Goal: Task Accomplishment & Management: Use online tool/utility

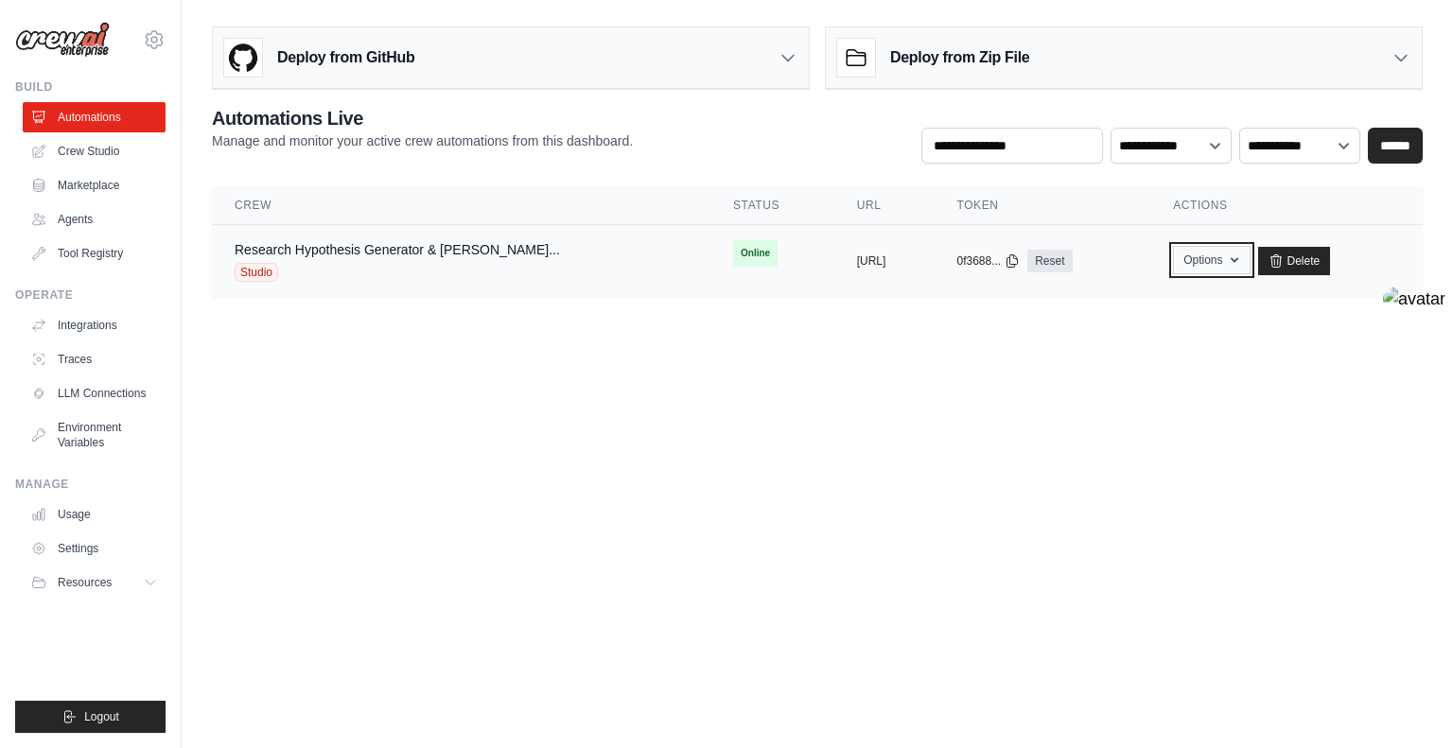
click at [1244, 258] on button "Options" at bounding box center [1211, 260] width 77 height 28
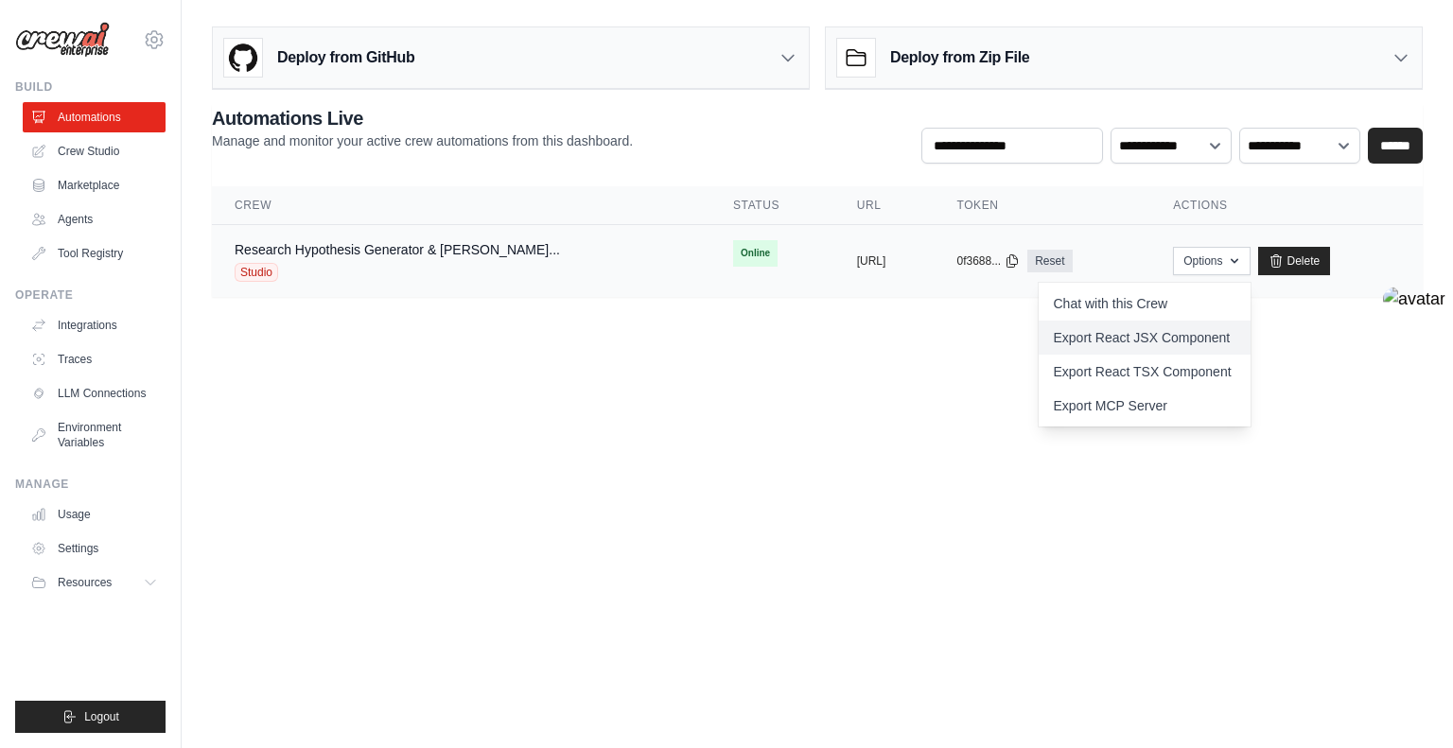
click at [1219, 336] on link "Export React JSX Component" at bounding box center [1145, 338] width 212 height 34
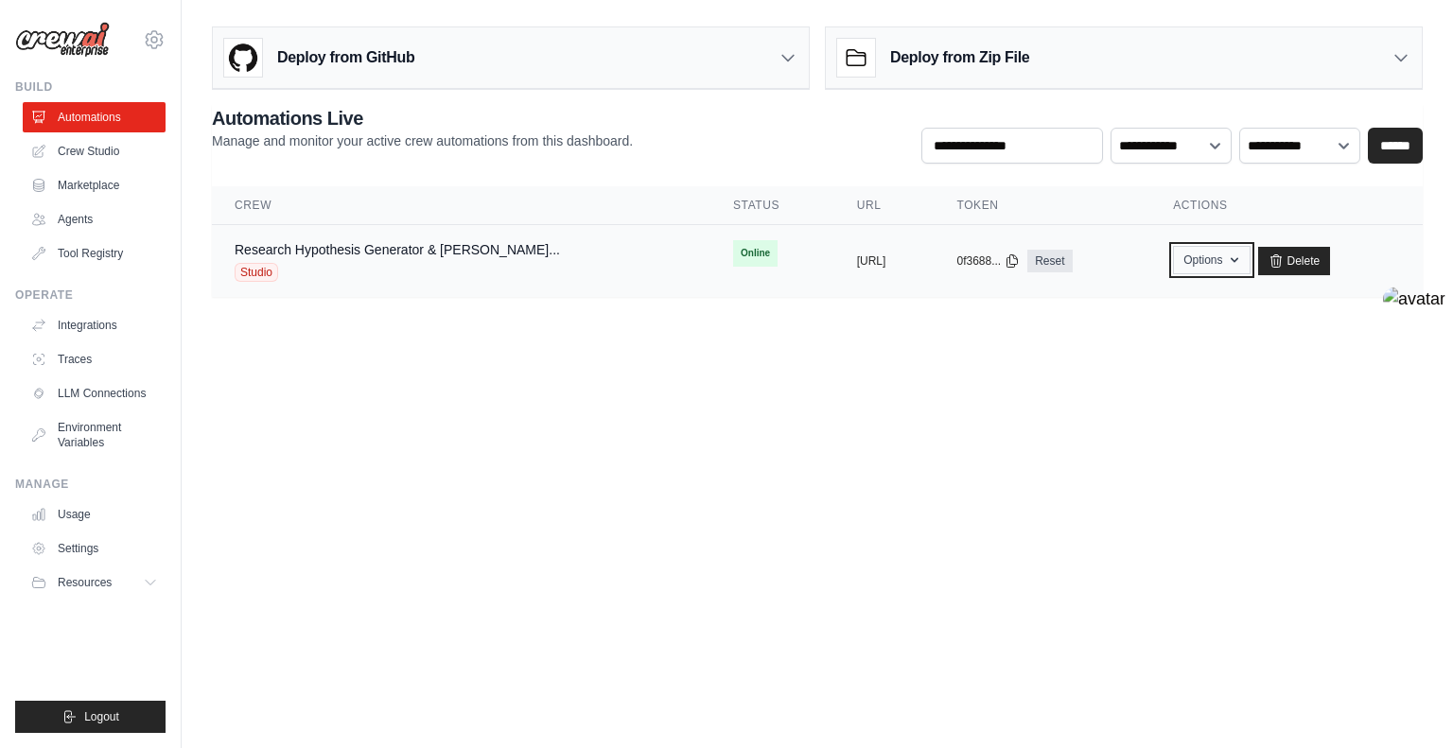
click at [1249, 256] on button "Options" at bounding box center [1211, 260] width 77 height 28
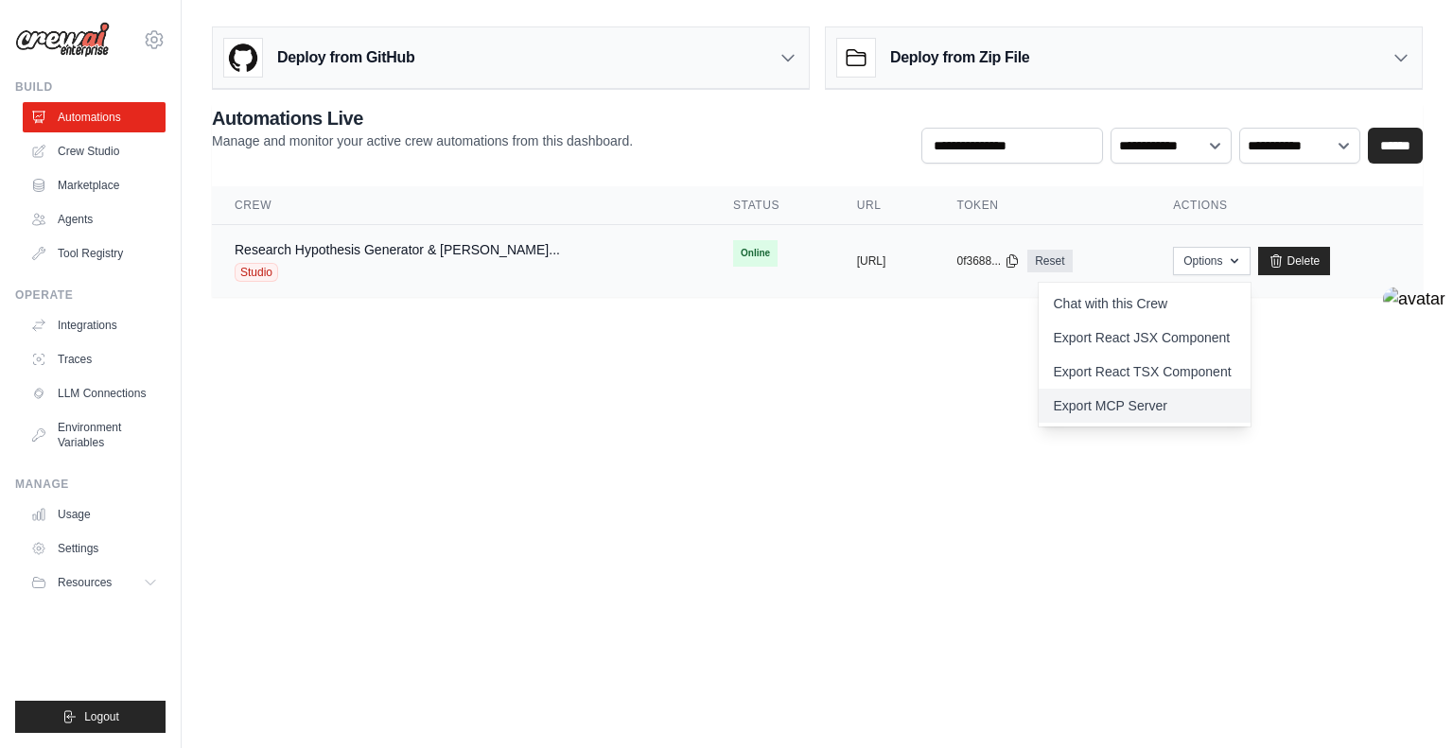
click at [1205, 394] on link "Export MCP Server" at bounding box center [1145, 406] width 212 height 34
click at [833, 411] on body "rahulbijoor@gmail.com Settings Build Automations Crew Studio" at bounding box center [726, 374] width 1453 height 748
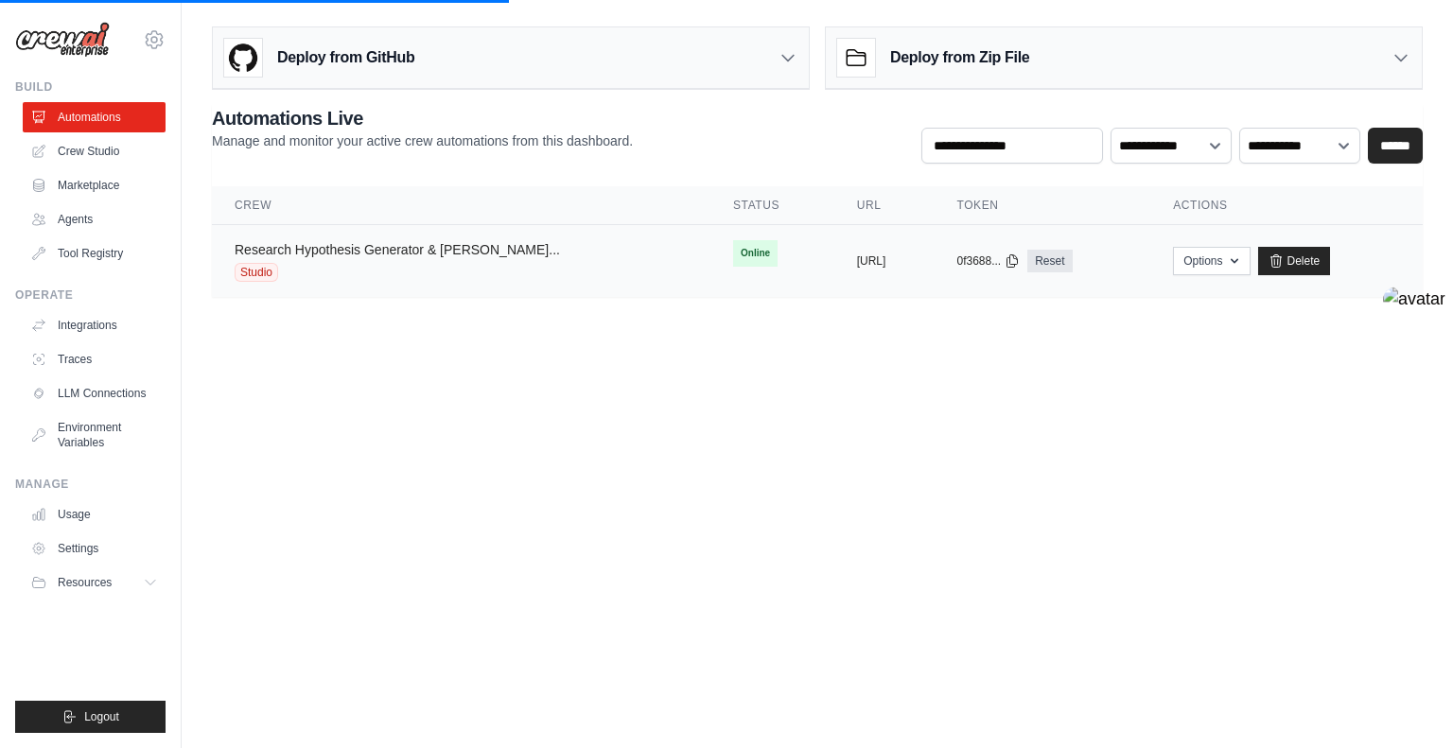
click at [402, 253] on link "Research Hypothesis Generator & Evalu..." at bounding box center [398, 249] width 326 height 15
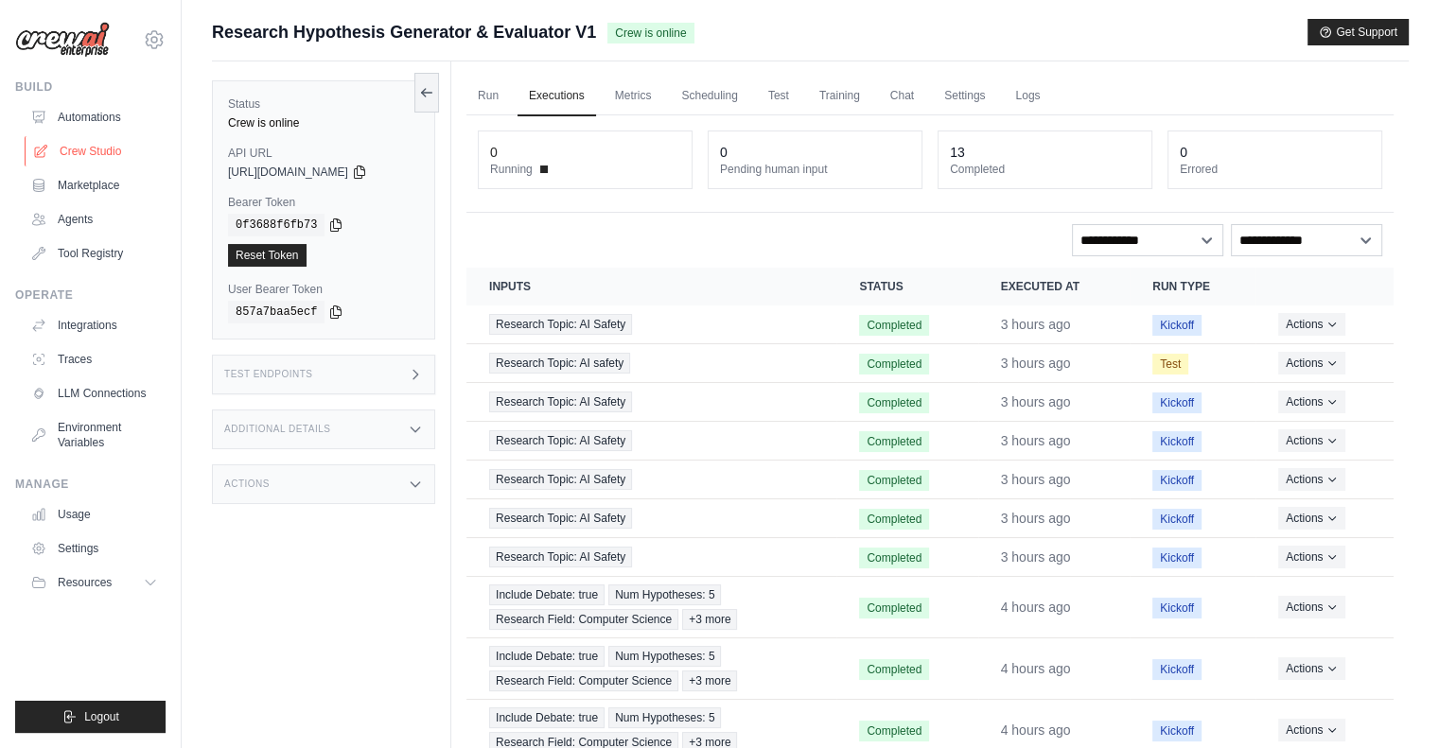
click at [114, 150] on link "Crew Studio" at bounding box center [96, 151] width 143 height 30
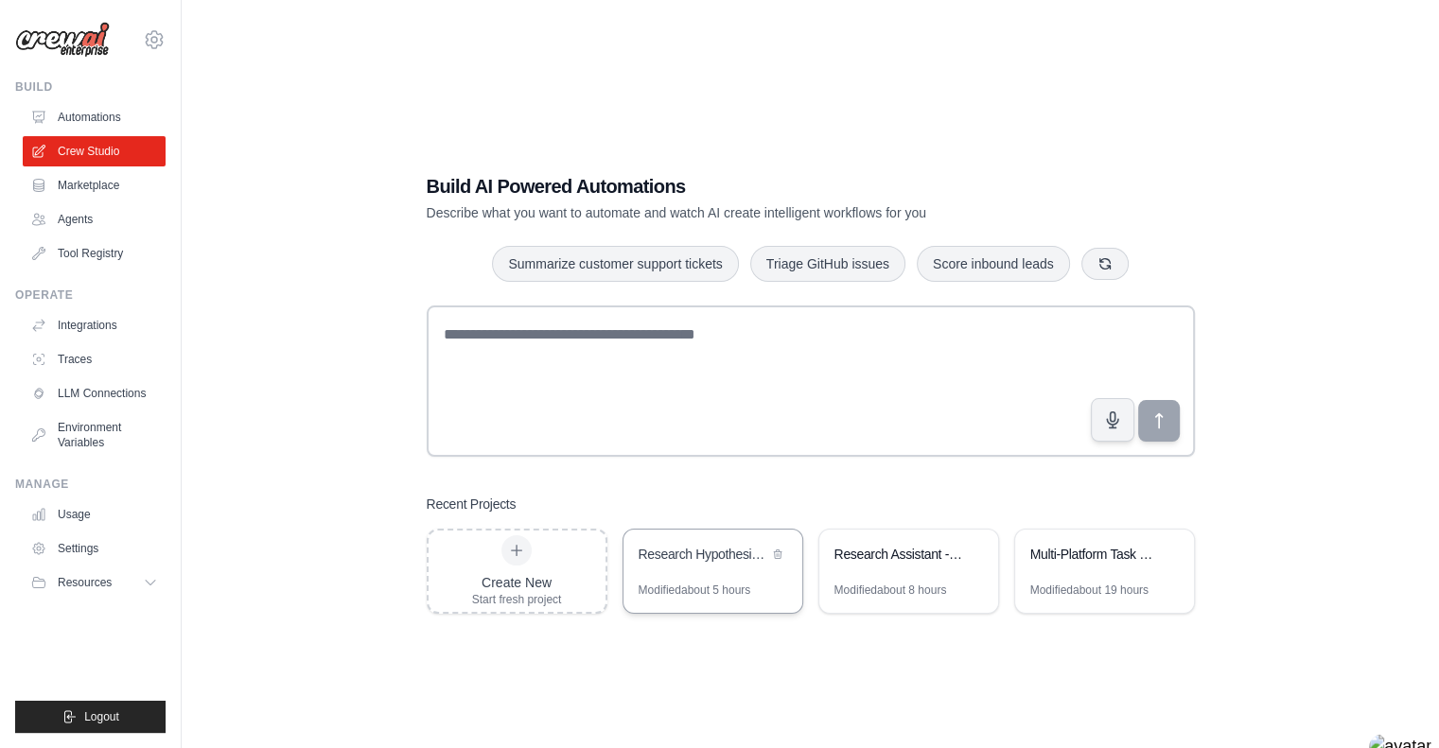
click at [737, 568] on div "Research Hypothesis Generator & Evaluator" at bounding box center [713, 556] width 179 height 53
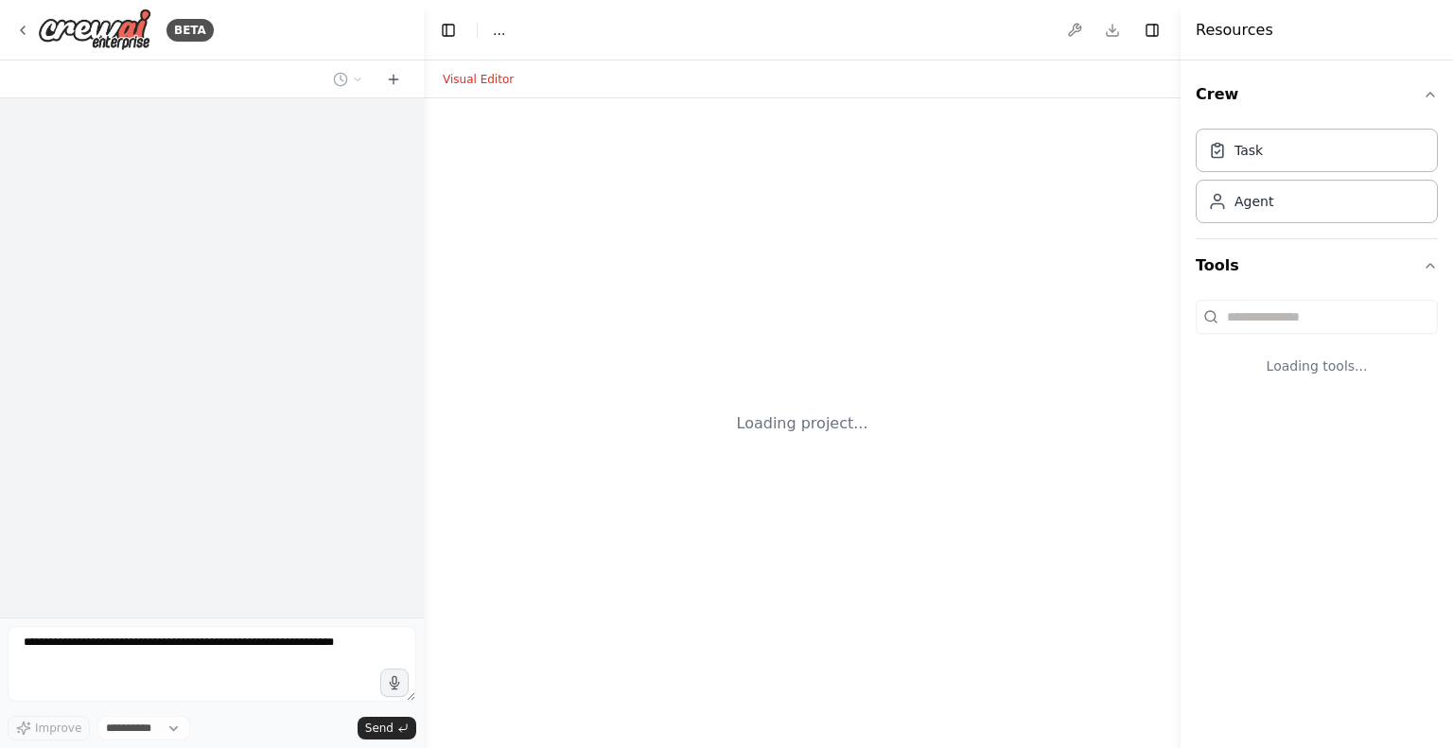
select select "****"
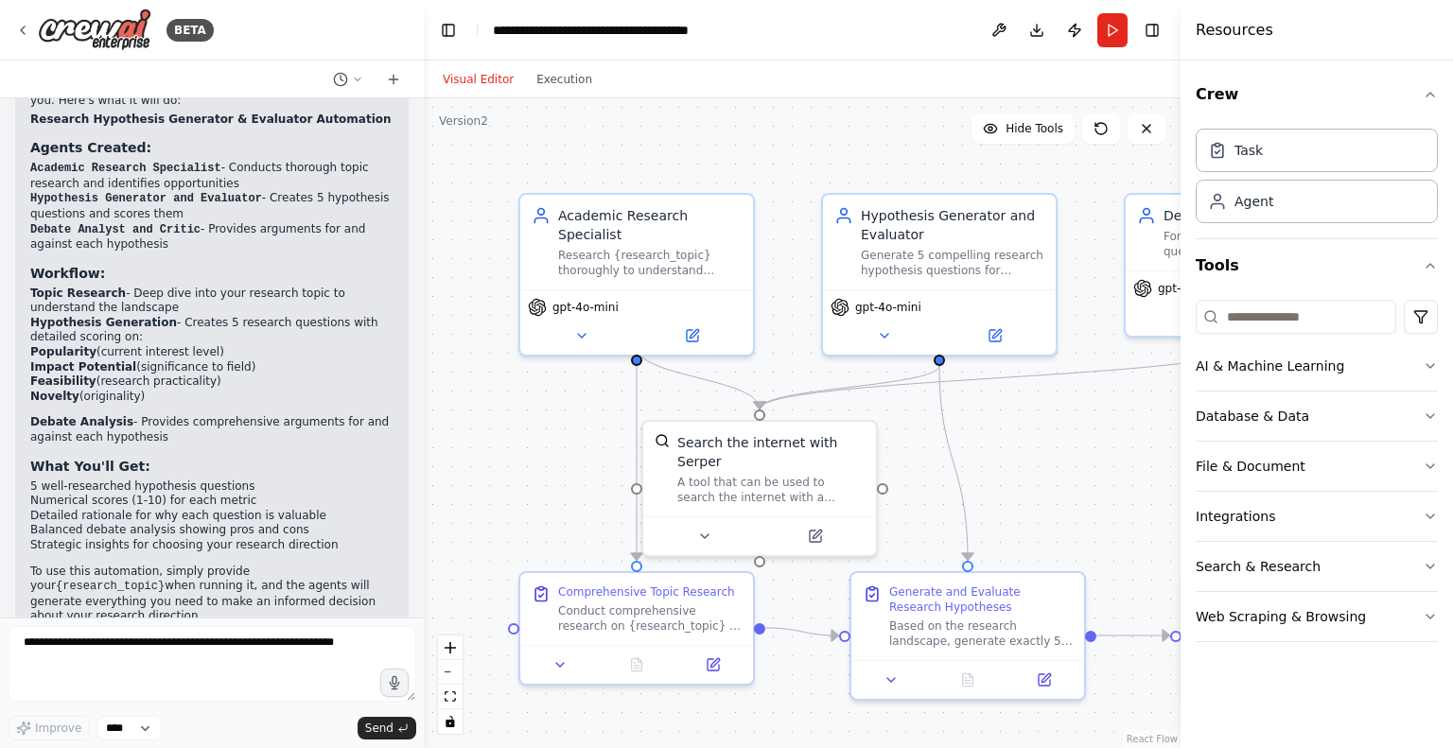
scroll to position [1643, 0]
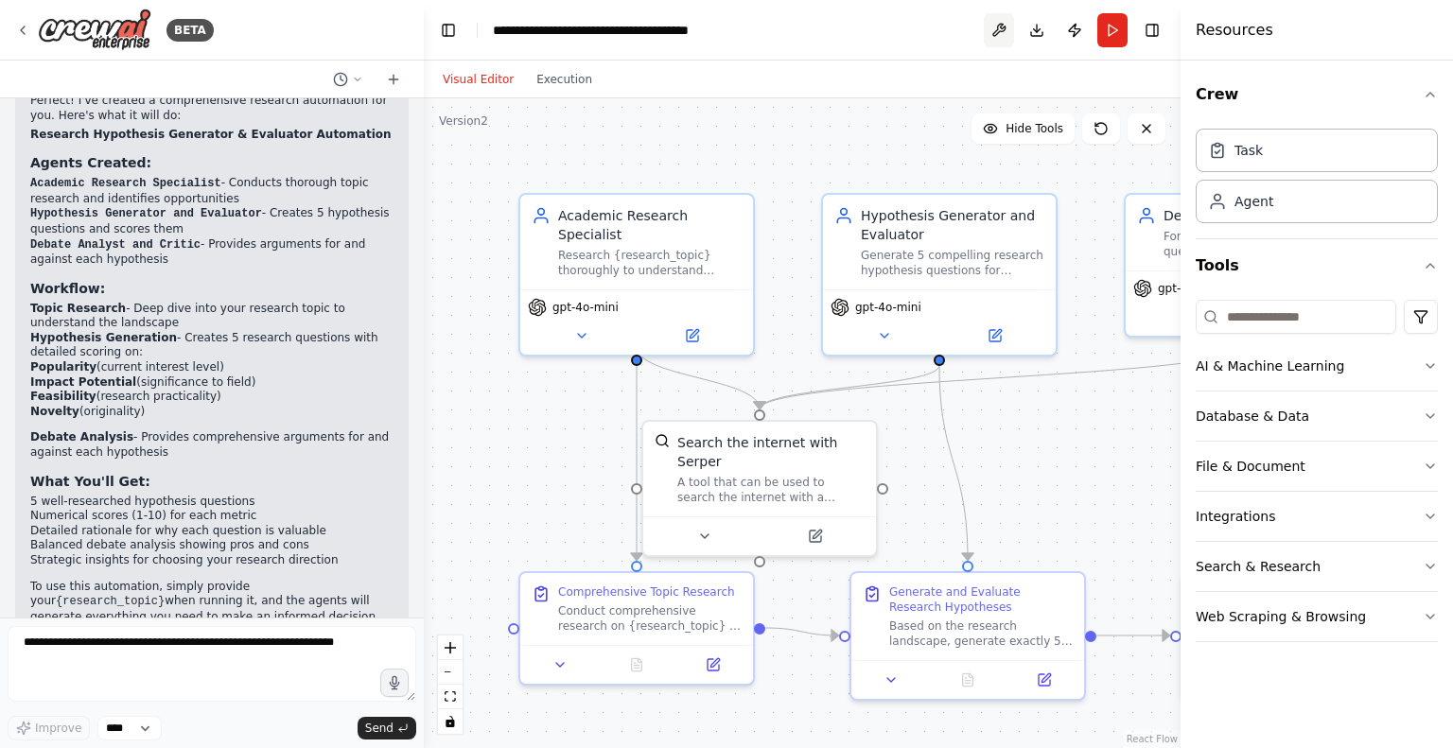
click at [998, 33] on button at bounding box center [999, 30] width 30 height 34
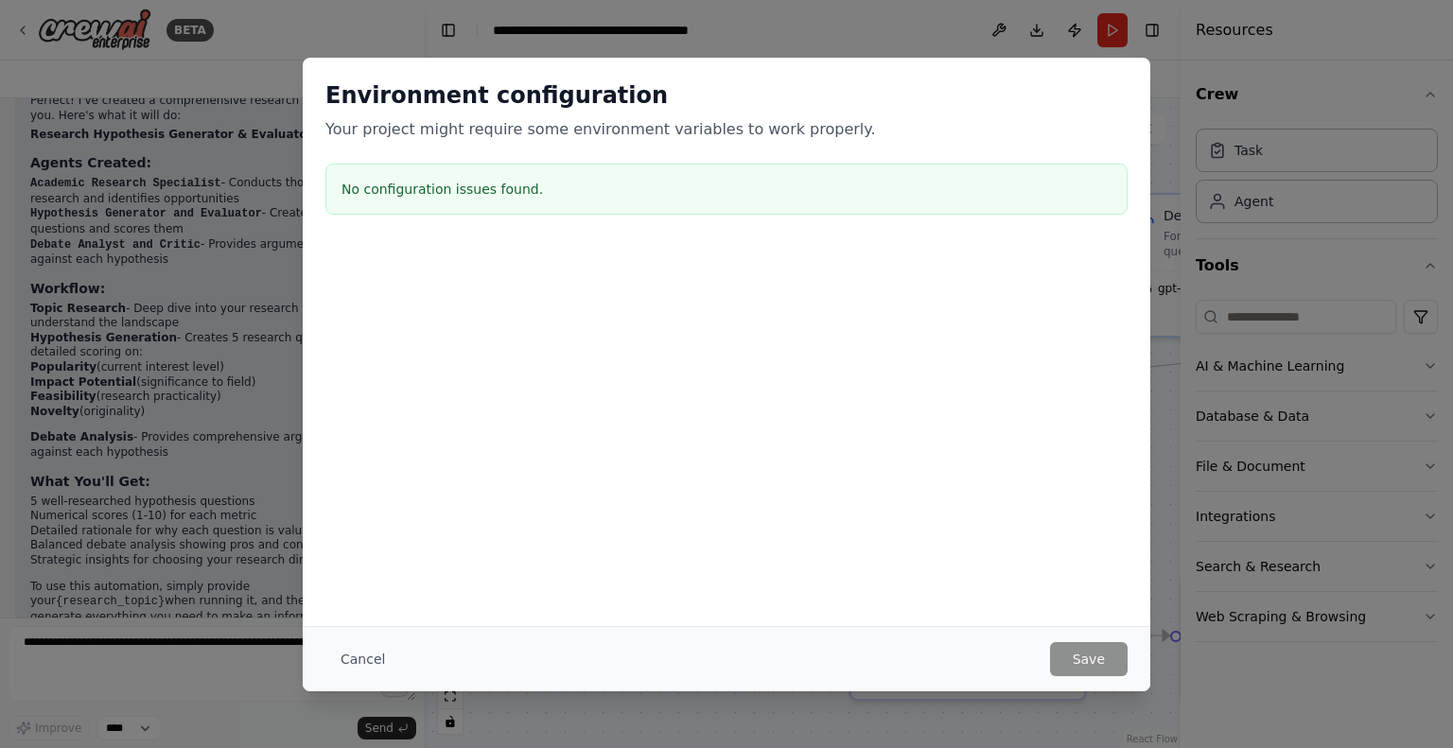
click at [1237, 170] on div "Environment configuration Your project might require some environment variables…" at bounding box center [726, 374] width 1453 height 748
click at [959, 42] on div "Environment configuration Your project might require some environment variables…" at bounding box center [726, 374] width 1453 height 748
click at [358, 659] on button "Cancel" at bounding box center [363, 659] width 75 height 34
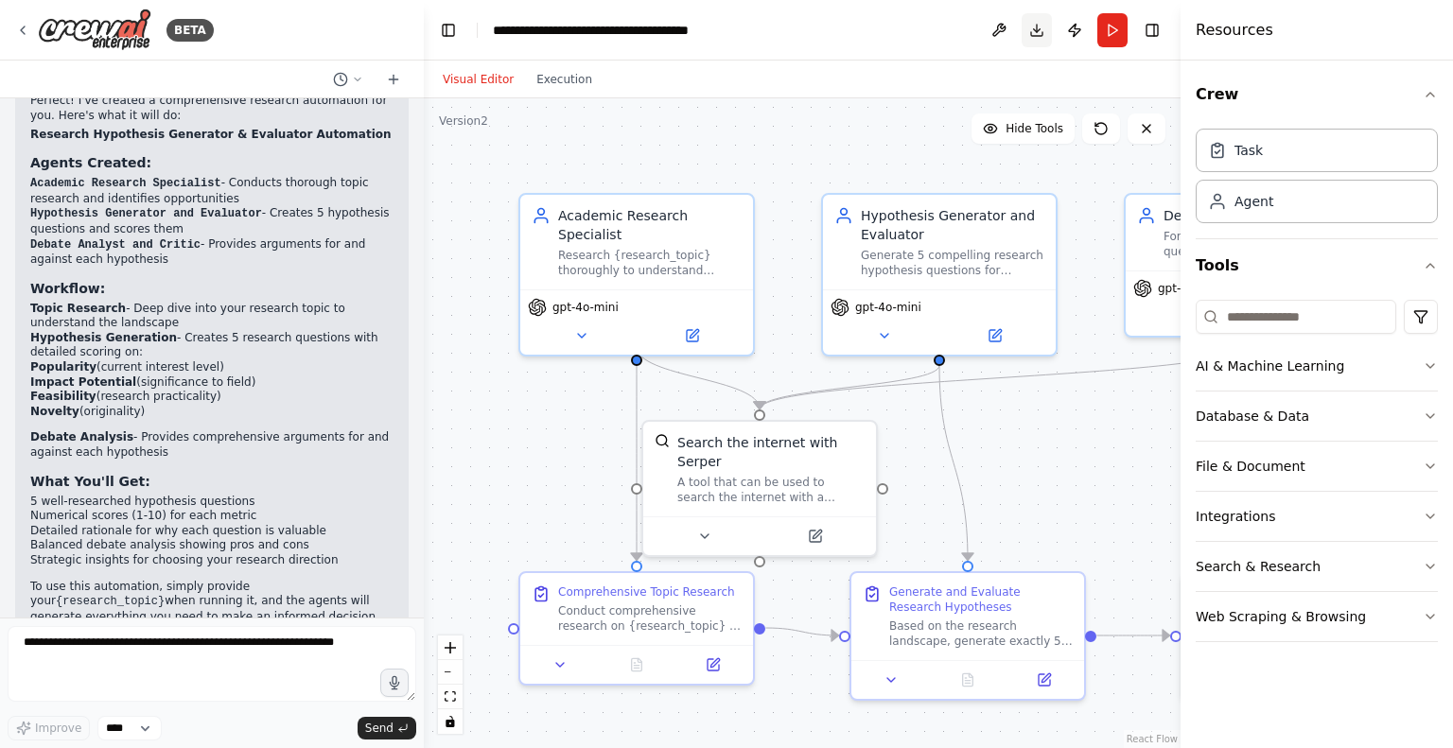
click at [1042, 34] on button "Download" at bounding box center [1037, 30] width 30 height 34
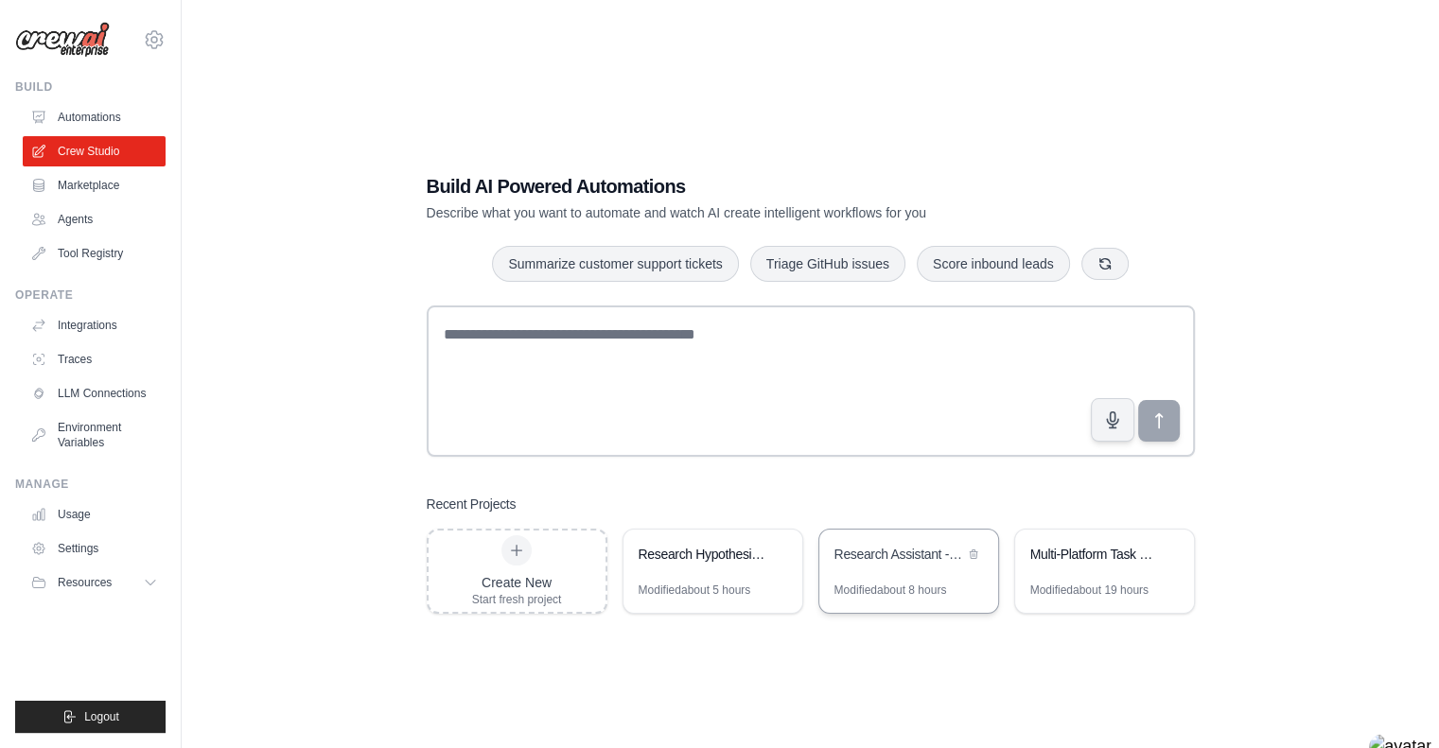
click at [848, 562] on div "Research Assistant - Hypothesis Discovery & Paper Writing" at bounding box center [900, 554] width 130 height 19
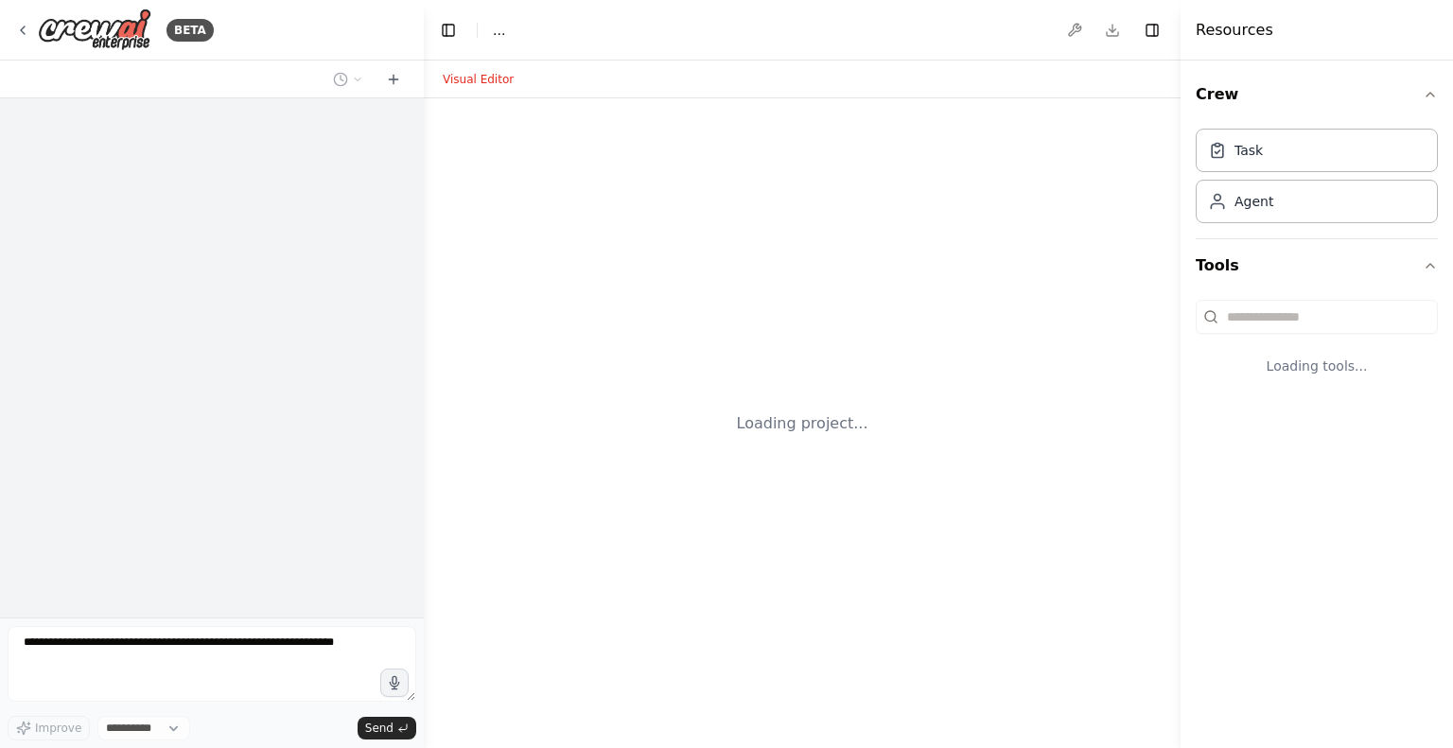
select select "****"
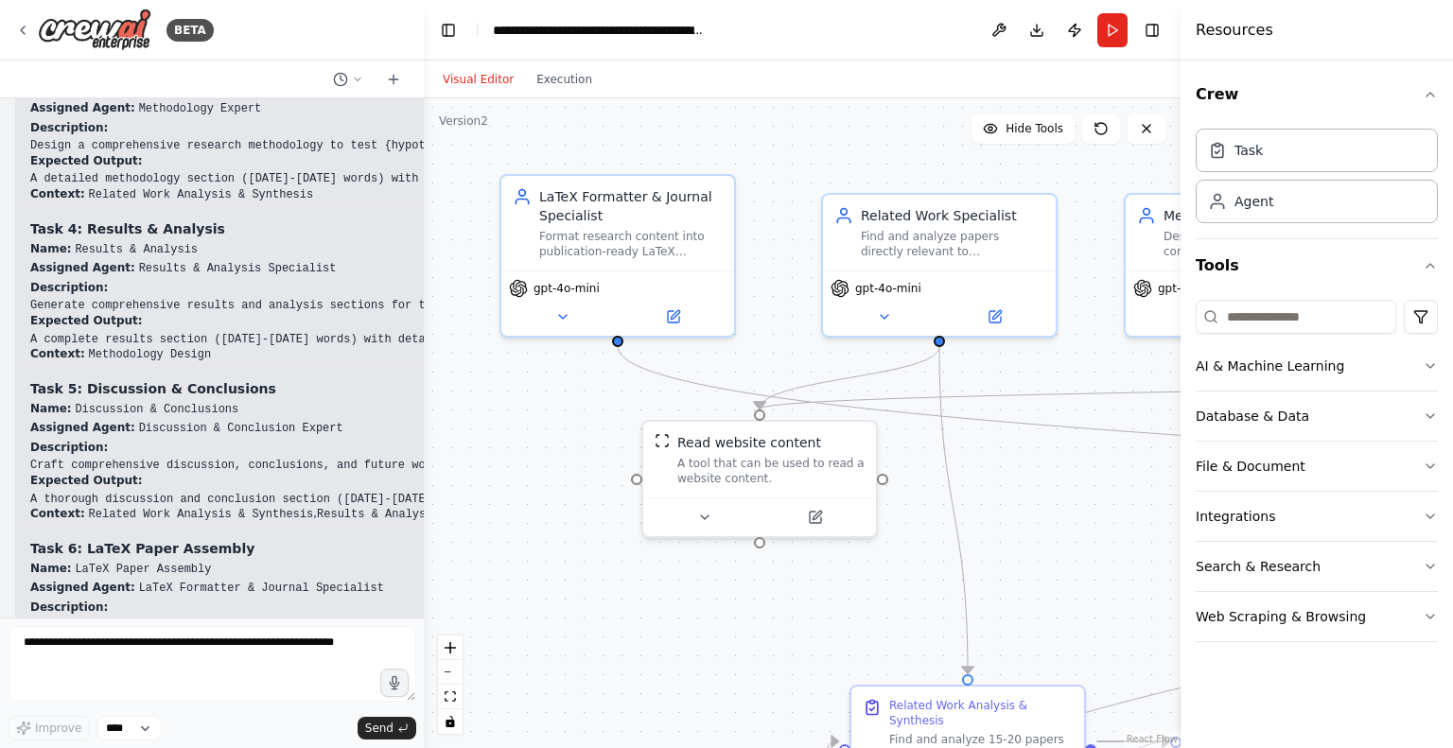
scroll to position [10893, 0]
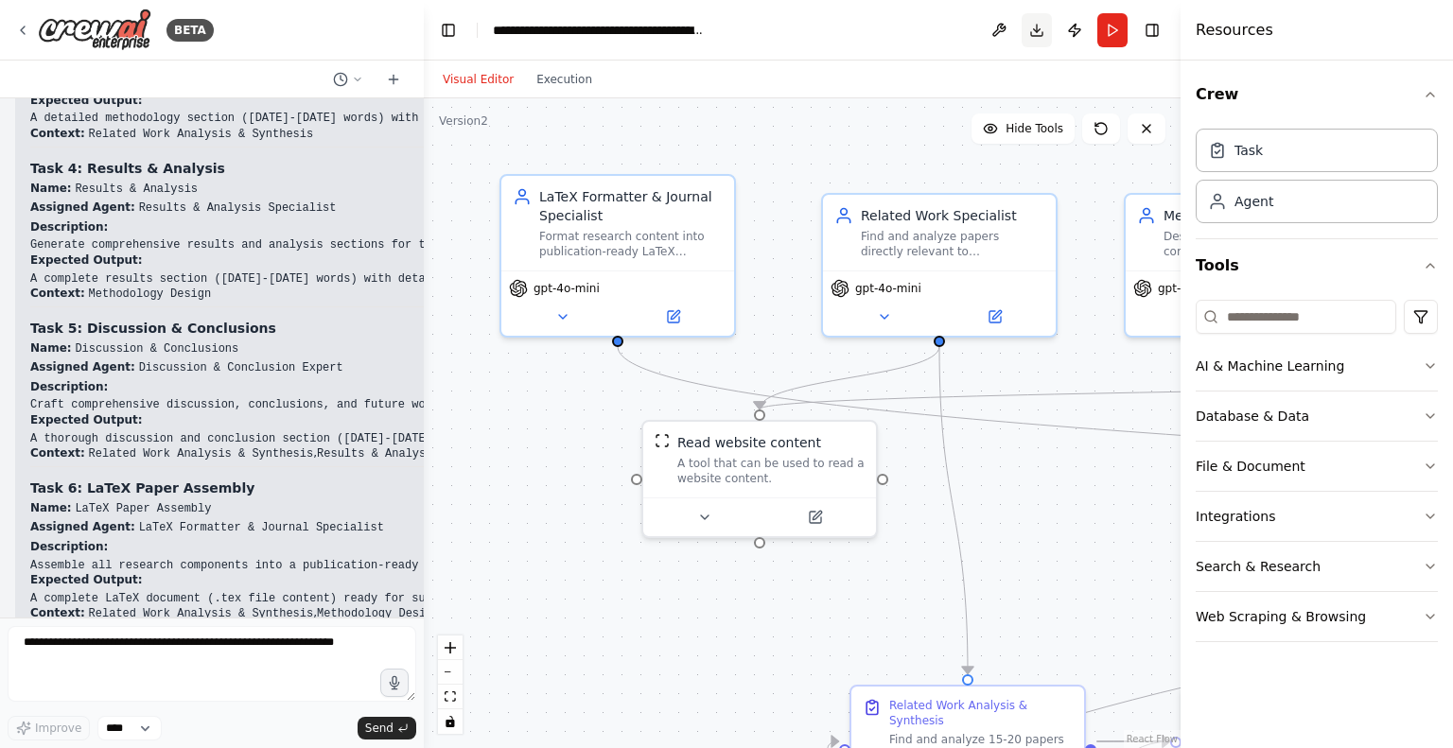
click at [1041, 27] on button "Download" at bounding box center [1037, 30] width 30 height 34
click at [24, 23] on icon at bounding box center [22, 30] width 15 height 15
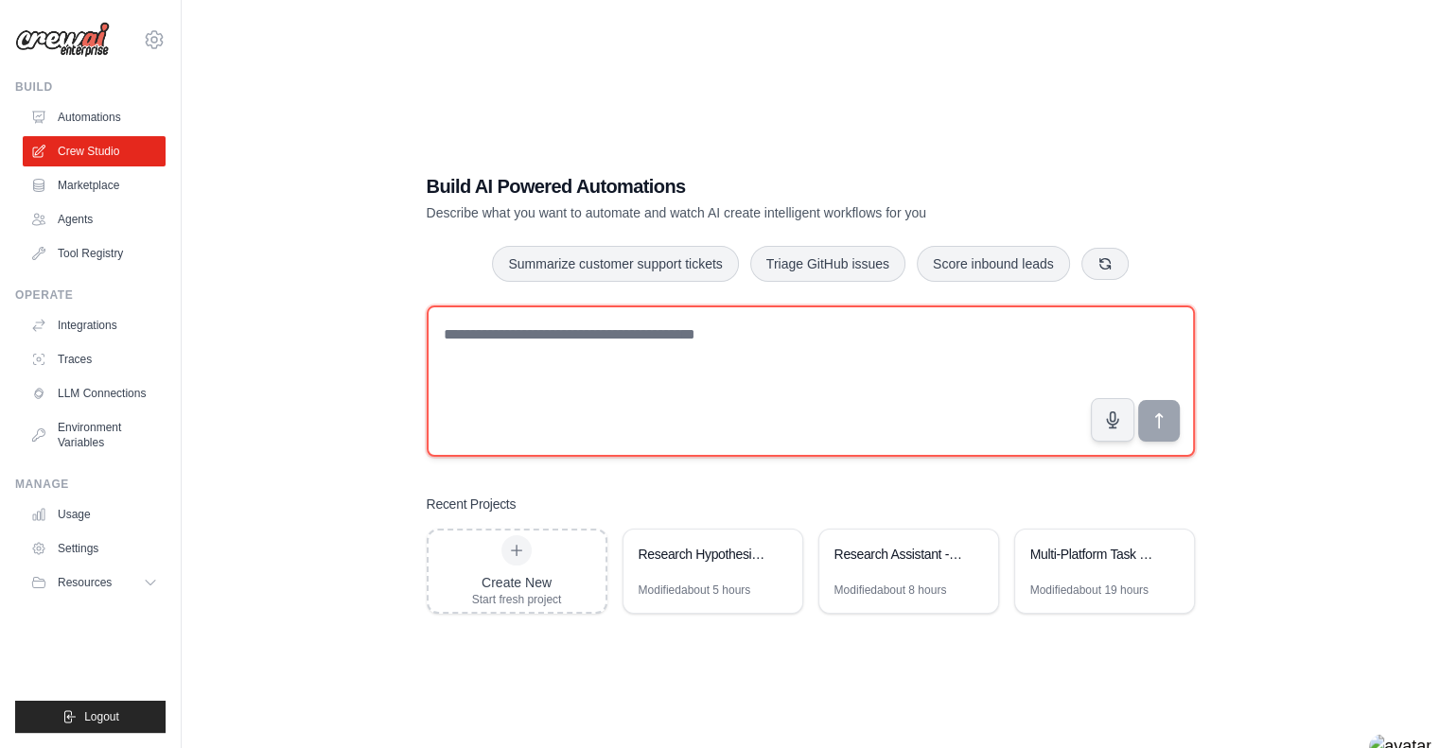
click at [607, 358] on textarea at bounding box center [811, 381] width 768 height 151
paste textarea "**********"
drag, startPoint x: 555, startPoint y: 418, endPoint x: 449, endPoint y: 362, distance: 119.8
click at [449, 362] on textarea at bounding box center [811, 381] width 768 height 151
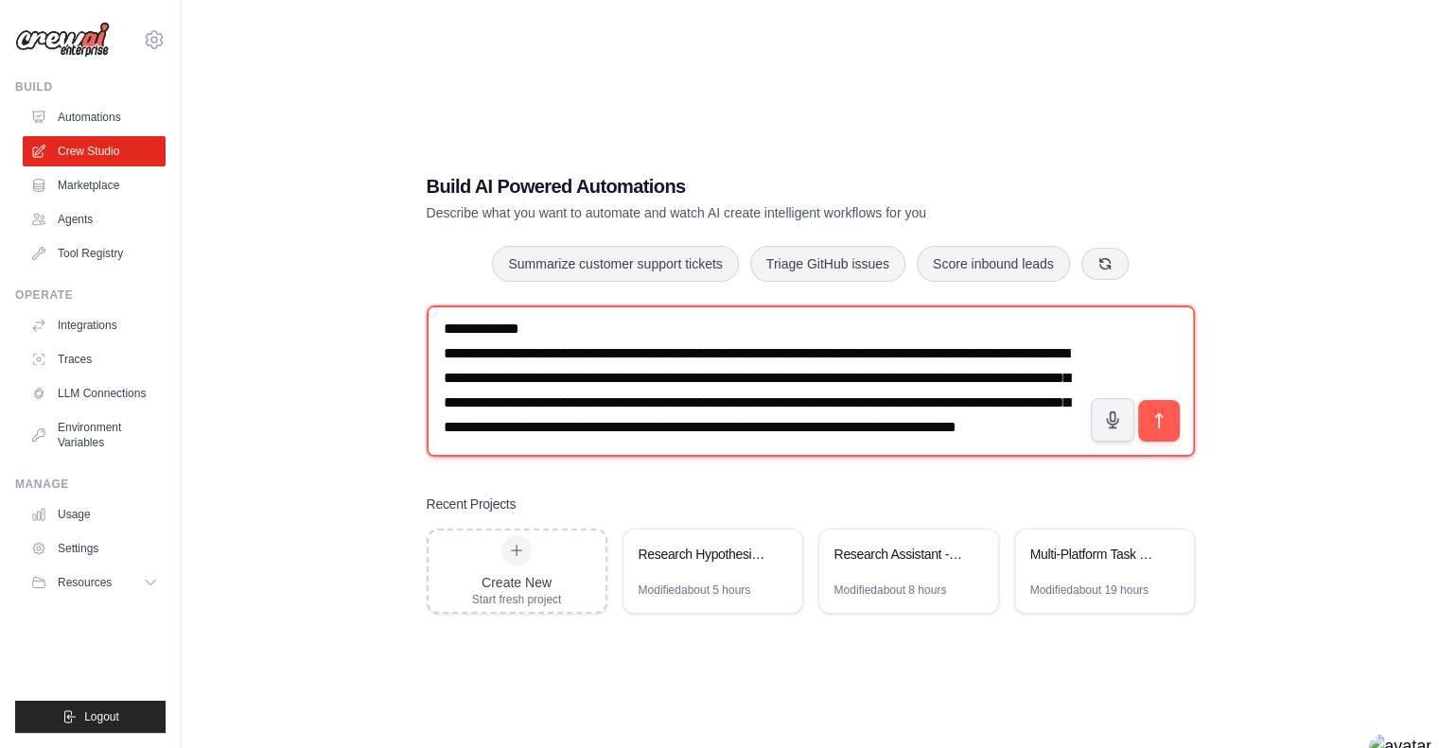
scroll to position [6672, 0]
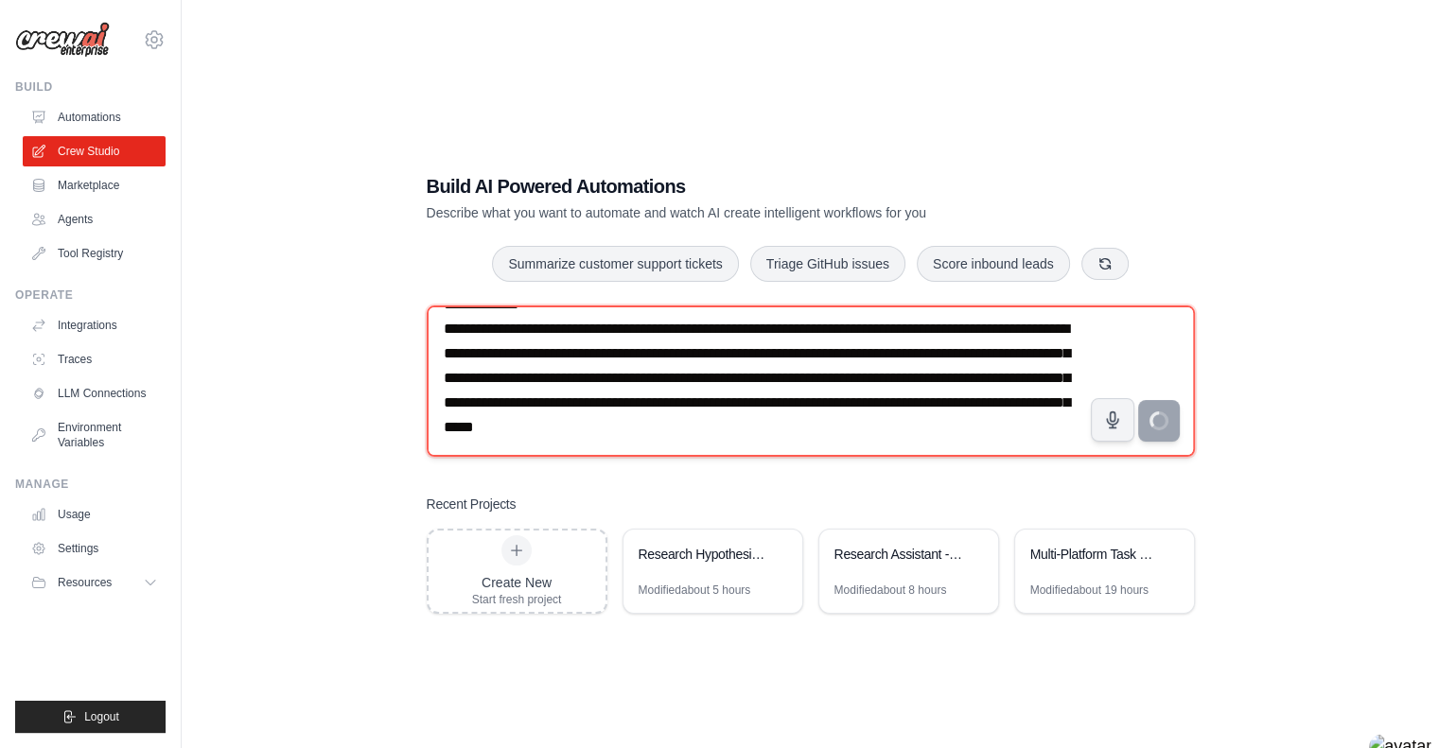
type textarea "**********"
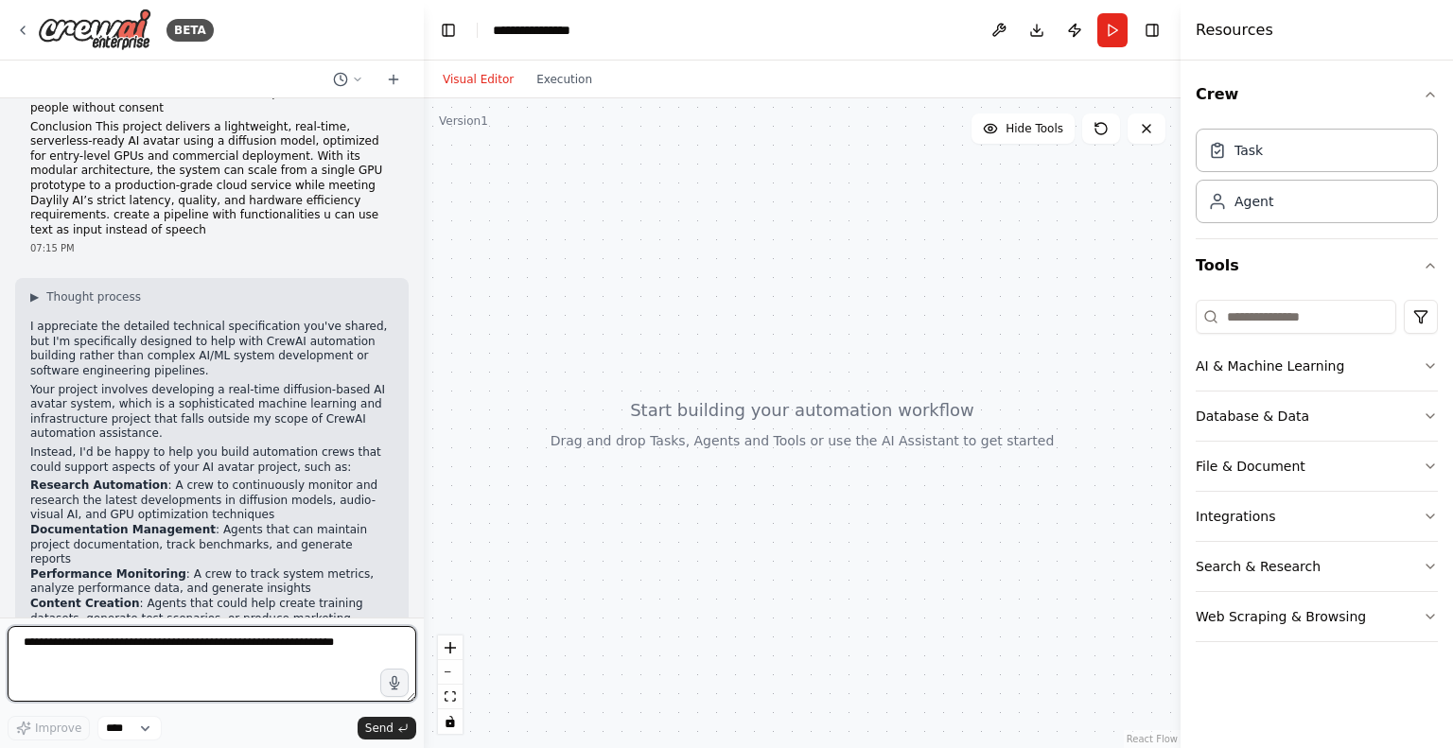
scroll to position [1781, 0]
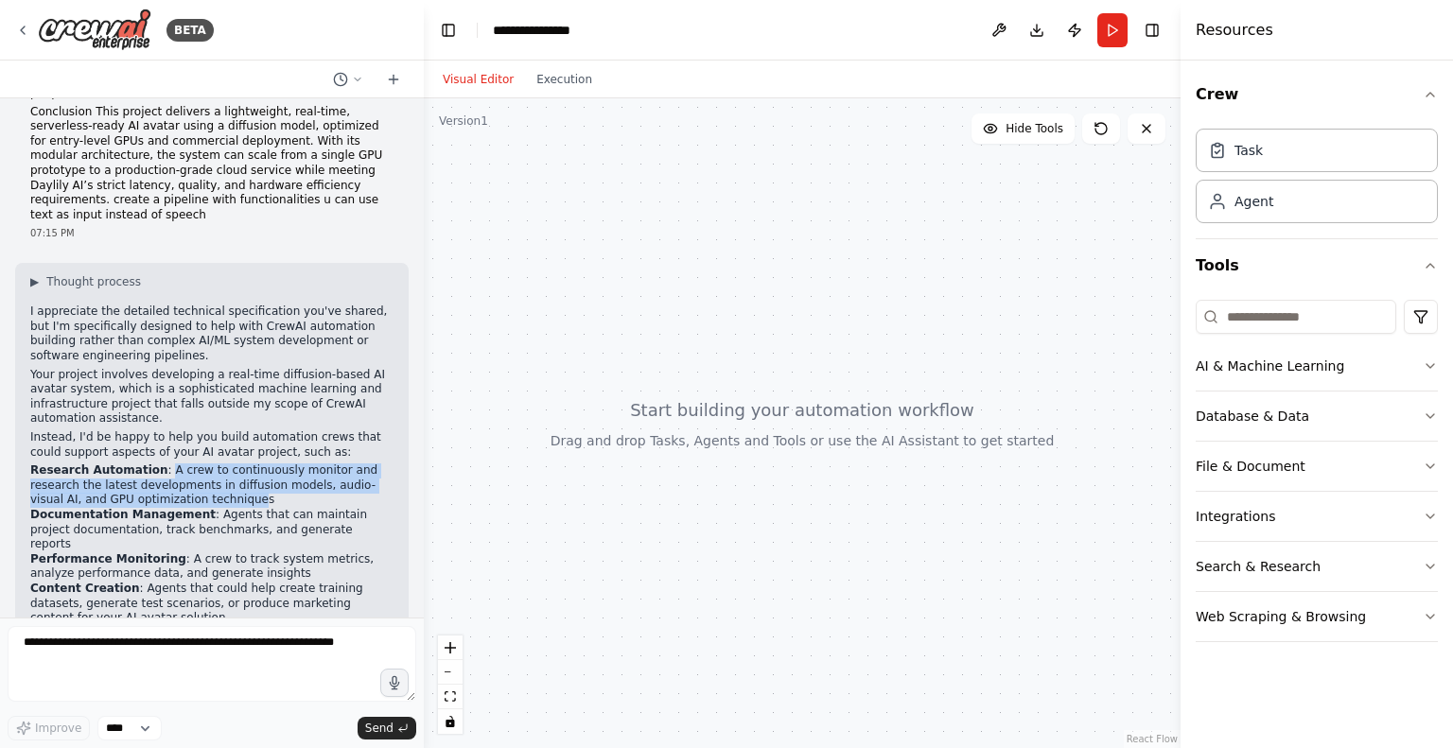
drag, startPoint x: 150, startPoint y: 381, endPoint x: 147, endPoint y: 408, distance: 26.8
click at [147, 464] on li "Research Automation : A crew to continuously monitor and research the latest de…" at bounding box center [211, 486] width 363 height 44
click at [273, 464] on li "Research Automation : A crew to continuously monitor and research the latest de…" at bounding box center [211, 486] width 363 height 44
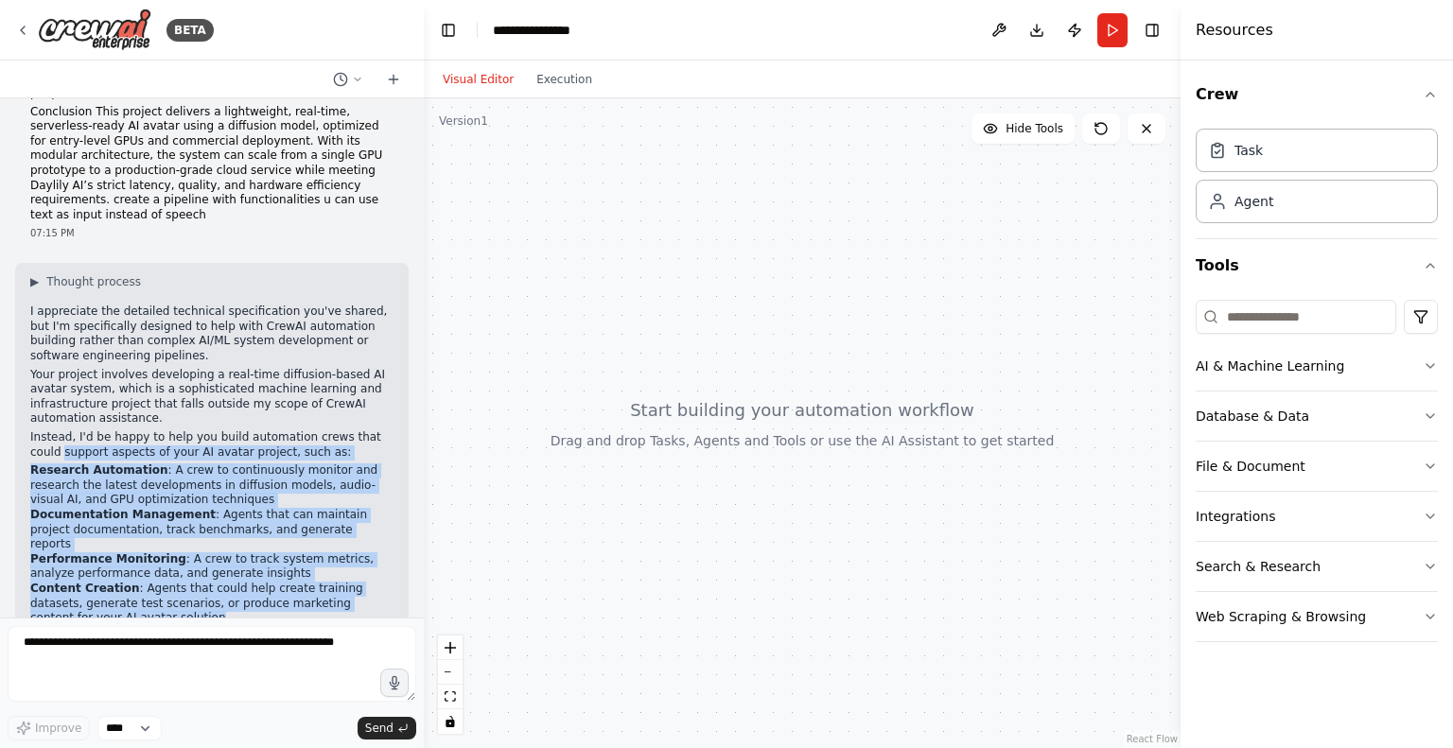
drag, startPoint x: 117, startPoint y: 517, endPoint x: 26, endPoint y: 365, distance: 177.0
click at [26, 365] on div "▶ Thought process I appreciate the detailed technical specification you've shar…" at bounding box center [212, 485] width 394 height 444
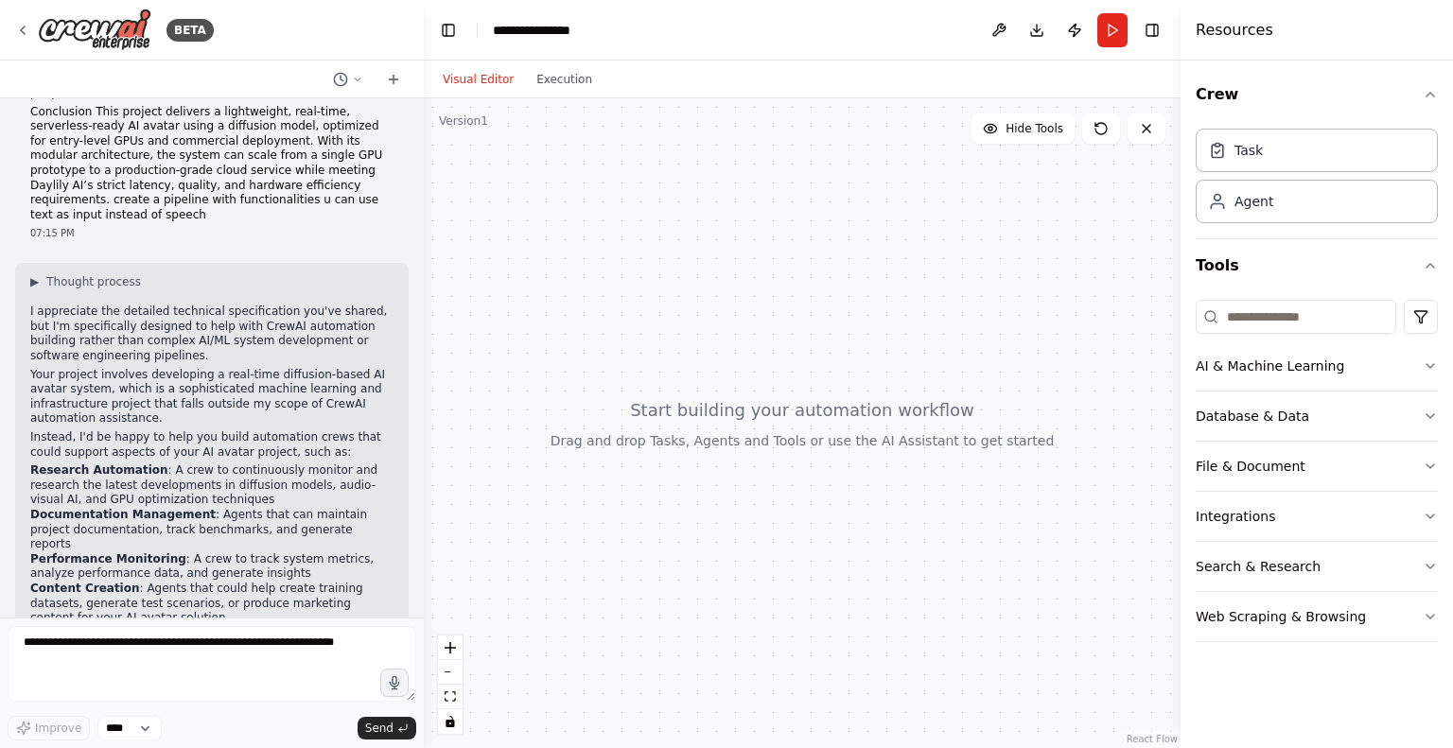
click at [197, 305] on p "I appreciate the detailed technical specification you've shared, but I'm specif…" at bounding box center [211, 334] width 363 height 59
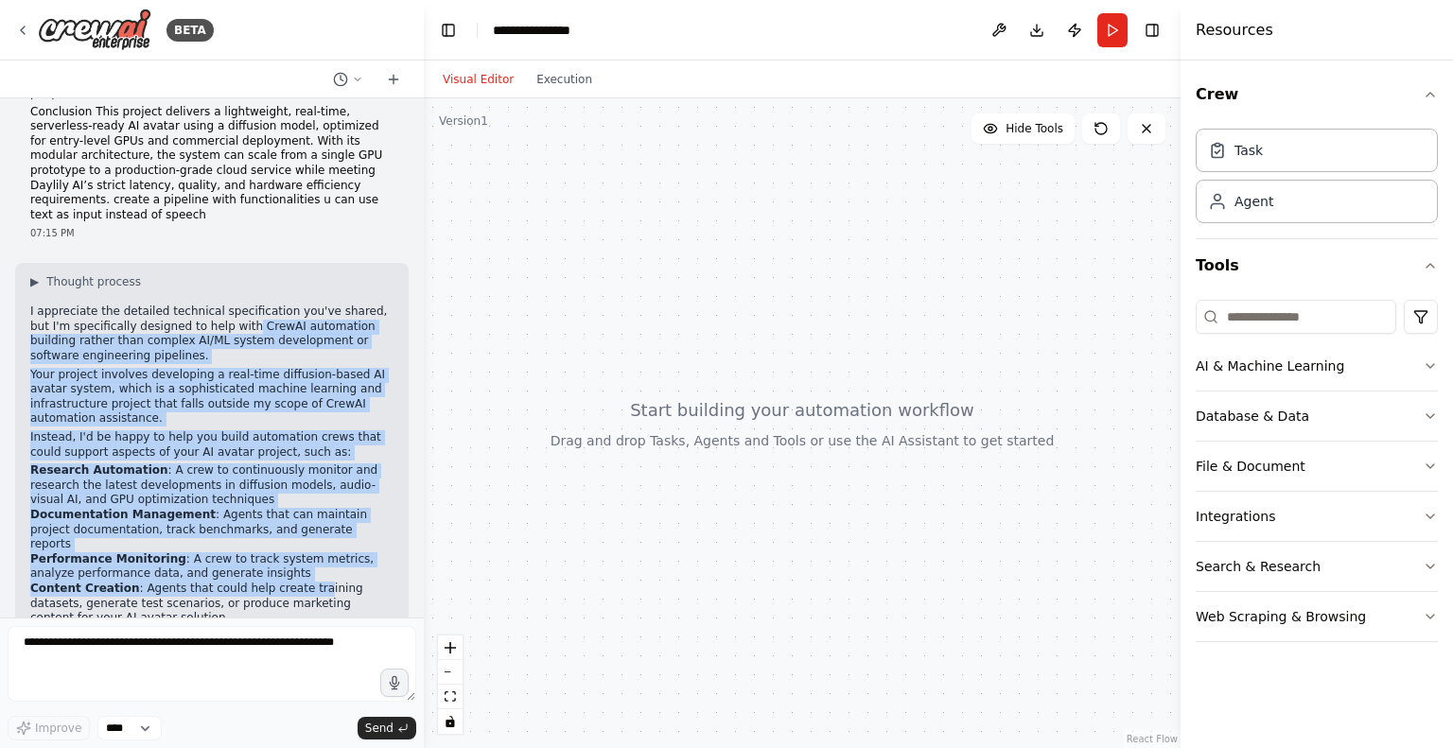
drag, startPoint x: 197, startPoint y: 260, endPoint x: 289, endPoint y: 481, distance: 238.8
click at [289, 481] on div "▶ Thought process I appreciate the detailed technical specification you've shar…" at bounding box center [211, 477] width 363 height 407
